Goal: Information Seeking & Learning: Learn about a topic

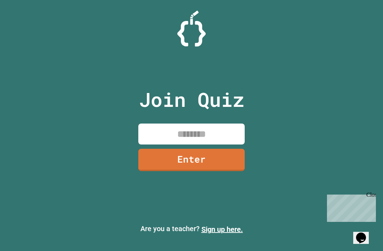
click at [215, 144] on input at bounding box center [191, 133] width 106 height 21
type input "********"
click at [157, 171] on link "Enter" at bounding box center [191, 160] width 106 height 22
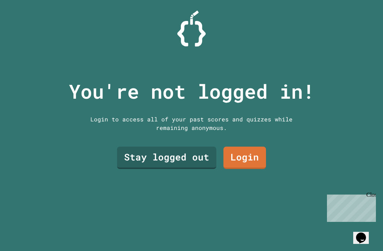
click at [253, 169] on link "Login" at bounding box center [244, 157] width 43 height 22
click at [153, 169] on link "Stay logged out" at bounding box center [166, 157] width 99 height 22
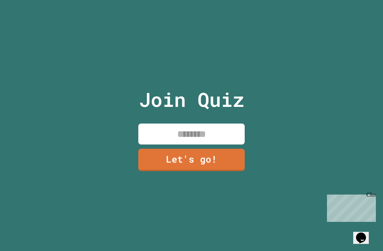
click at [163, 139] on input at bounding box center [191, 133] width 106 height 21
type input "***"
click at [210, 165] on link "Let's go!" at bounding box center [191, 160] width 106 height 22
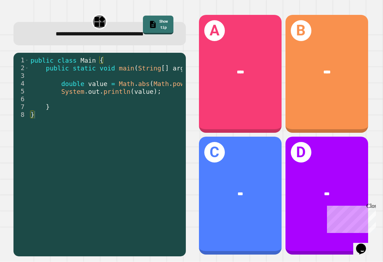
click at [372, 204] on div "Close" at bounding box center [370, 207] width 9 height 9
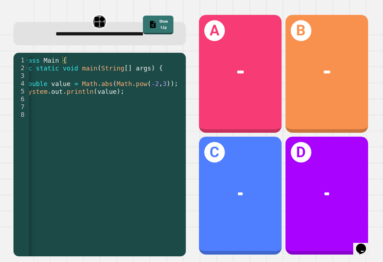
scroll to position [0, 37]
click at [256, 198] on div "***" at bounding box center [240, 194] width 64 height 7
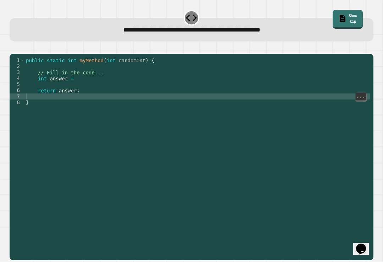
click at [111, 89] on div "public static int myMethod ( int randomInt ) { // Fill in the code... int answe…" at bounding box center [196, 159] width 345 height 205
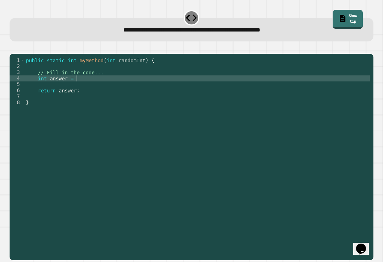
scroll to position [0, 3]
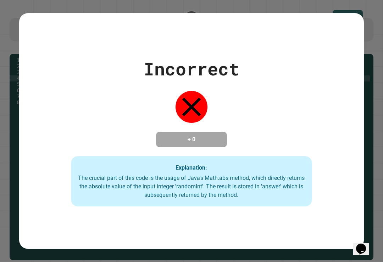
type textarea "**********"
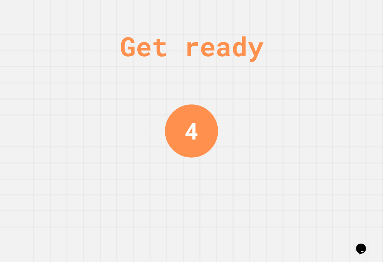
scroll to position [0, 0]
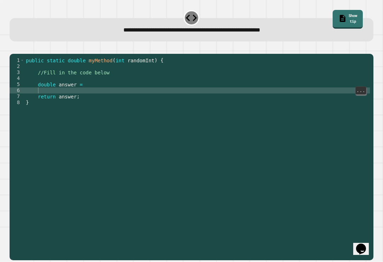
click at [91, 76] on div "public static double myMethod ( int randomInt ) { //Fill in the code below doub…" at bounding box center [196, 159] width 345 height 205
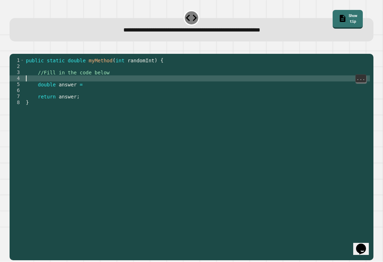
click at [96, 80] on div "public static double myMethod ( int randomInt ) { //Fill in the code below doub…" at bounding box center [196, 159] width 345 height 205
click at [109, 79] on div "public static double myMethod ( int randomInt ) { //Fill in the code below doub…" at bounding box center [196, 159] width 345 height 205
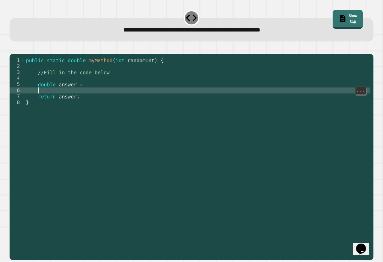
click at [109, 90] on div "public static double myMethod ( int randomInt ) { //Fill in the code below doub…" at bounding box center [196, 159] width 345 height 205
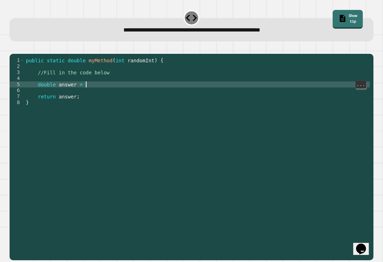
click at [110, 82] on div "public static double myMethod ( int randomInt ) { //Fill in the code below doub…" at bounding box center [196, 159] width 345 height 205
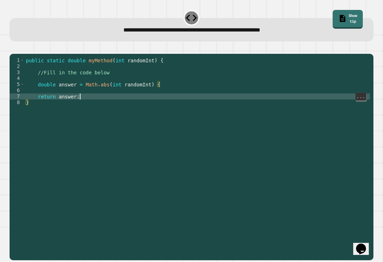
scroll to position [0, 4]
type textarea "**********"
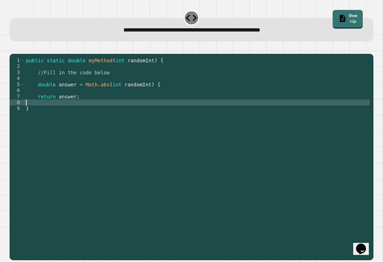
scroll to position [0, 0]
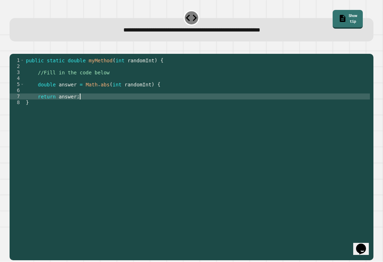
click at [13, 48] on icon "button" at bounding box center [13, 48] width 0 height 0
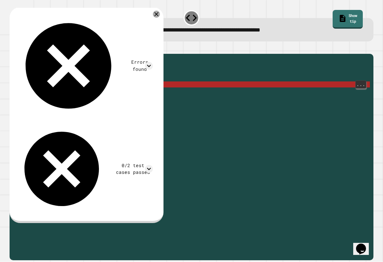
click at [165, 86] on div "public static double myMethod ( int randomInt ) { //Fill in the code below doub…" at bounding box center [196, 159] width 345 height 205
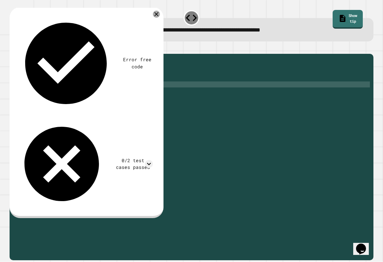
scroll to position [0, 9]
click at [13, 48] on icon "button" at bounding box center [13, 48] width 0 height 0
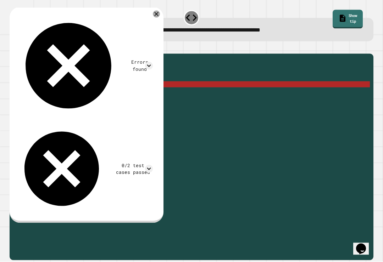
scroll to position [3, 0]
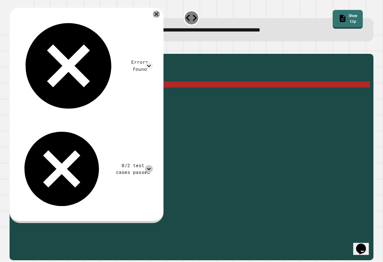
click at [151, 165] on icon at bounding box center [149, 169] width 8 height 8
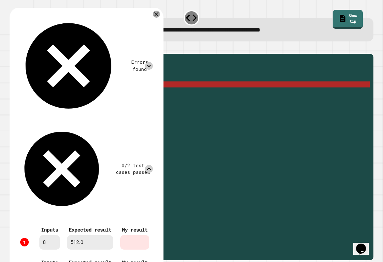
click at [153, 62] on icon at bounding box center [149, 66] width 8 height 8
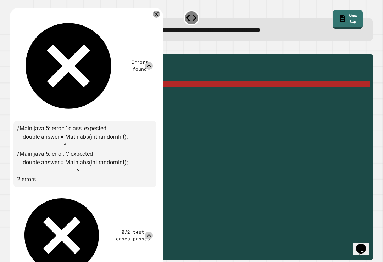
click at [171, 26] on div "**********" at bounding box center [192, 30] width 348 height 9
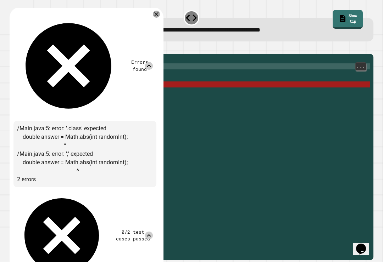
click at [147, 15] on div "Errors found" at bounding box center [85, 66] width 136 height 103
click at [153, 62] on icon at bounding box center [149, 66] width 8 height 8
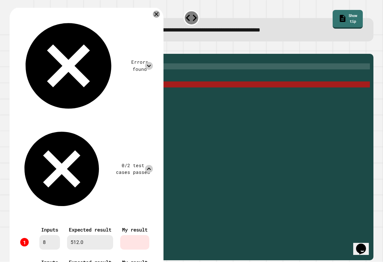
click at [215, 94] on div "public static double myMethod ( int randomInt ) { //Fill in the code below doub…" at bounding box center [196, 159] width 345 height 205
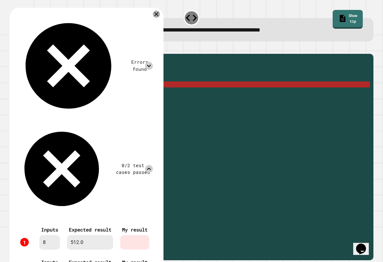
click at [160, 11] on icon at bounding box center [156, 14] width 7 height 7
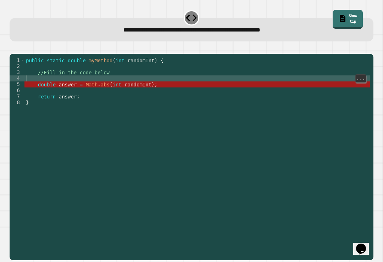
click at [106, 97] on div "public static double myMethod ( int randomInt ) { //Fill in the code below doub…" at bounding box center [196, 159] width 345 height 205
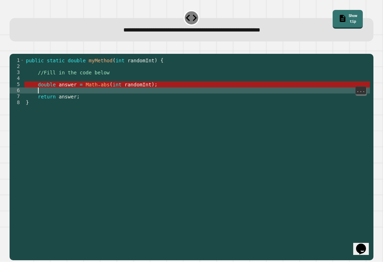
scroll to position [0, 0]
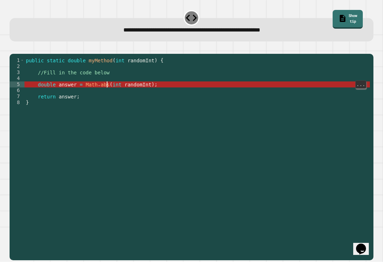
click at [107, 94] on div "public static double myMethod ( int randomInt ) { //Fill in the code below doub…" at bounding box center [196, 159] width 345 height 205
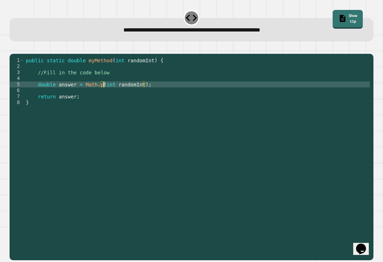
scroll to position [0, 6]
type textarea "**********"
click at [13, 48] on icon "button" at bounding box center [13, 48] width 0 height 0
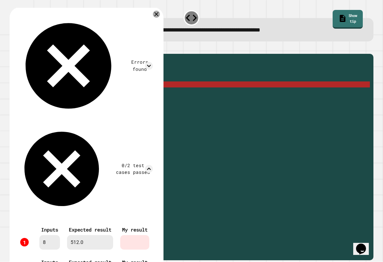
click at [30, 15] on div "Errors found" at bounding box center [85, 66] width 136 height 103
click at [151, 62] on icon at bounding box center [149, 66] width 8 height 8
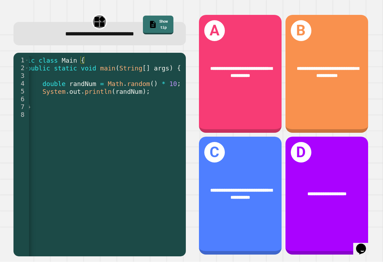
scroll to position [2, 0]
click at [255, 97] on div "**********" at bounding box center [240, 74] width 83 height 118
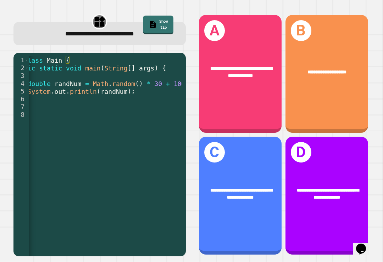
scroll to position [0, 39]
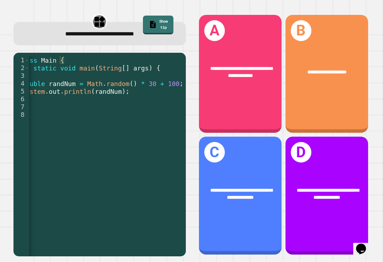
click at [259, 172] on div "**********" at bounding box center [240, 196] width 83 height 118
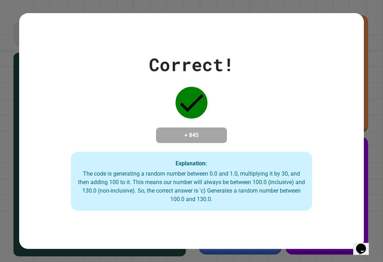
click at [340, 173] on div "Correct! + 845 Explanation: The code is generating a random number between 0.0 …" at bounding box center [191, 131] width 345 height 160
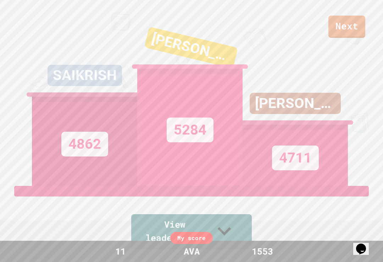
click at [353, 28] on link "Next" at bounding box center [346, 27] width 37 height 22
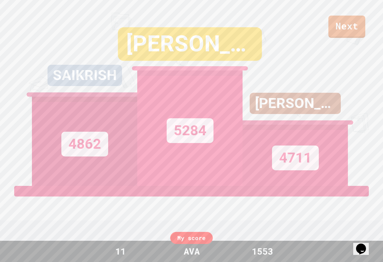
click at [348, 32] on link "Next" at bounding box center [346, 27] width 37 height 22
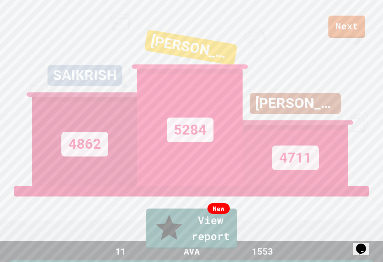
click at [209, 235] on link "New View report" at bounding box center [191, 229] width 91 height 40
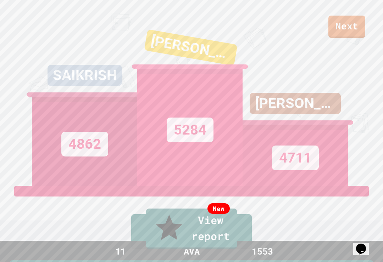
click at [211, 240] on link "New View report" at bounding box center [191, 229] width 91 height 40
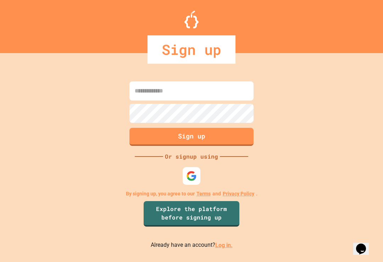
click at [167, 194] on p "By signing up, you agree to our Terms and Privacy Policy ." at bounding box center [192, 193] width 132 height 7
click at [195, 176] on img at bounding box center [191, 176] width 11 height 11
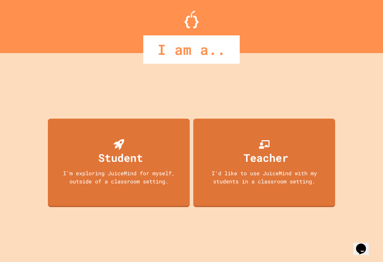
click at [160, 182] on div "I'm exploring JuiceMind for myself, outside of a classroom setting." at bounding box center [119, 177] width 128 height 16
